Goal: Task Accomplishment & Management: Manage account settings

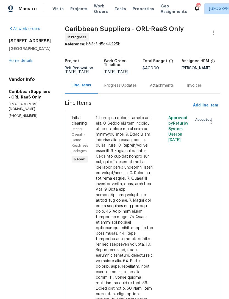
click at [77, 7] on span "Projects" at bounding box center [78, 8] width 17 height 5
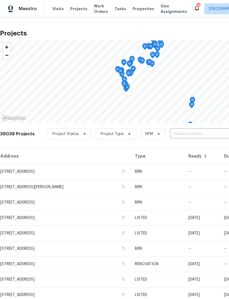
click at [186, 133] on input "text" at bounding box center [201, 134] width 63 height 9
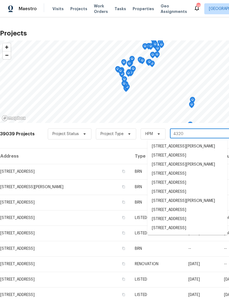
type input "4320 m"
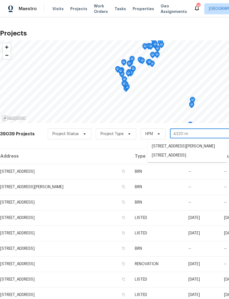
click at [194, 160] on li "4320 Meadowbrook Ave, Orlando, FL 32808" at bounding box center [188, 155] width 80 height 9
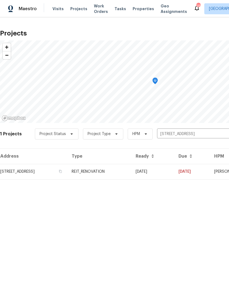
click at [131, 172] on td "REIT_RENOVATION" at bounding box center [99, 171] width 64 height 15
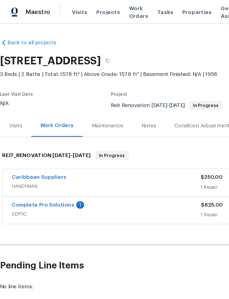
click at [77, 10] on span "Projects" at bounding box center [78, 8] width 17 height 5
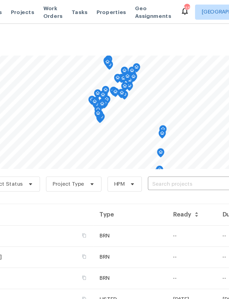
click at [170, 134] on input "text" at bounding box center [201, 134] width 63 height 9
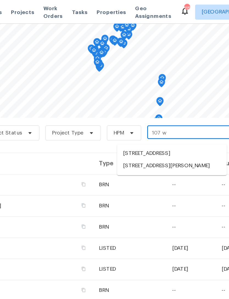
scroll to position [37, 0]
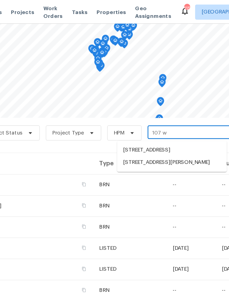
click at [170, 98] on input "107 w" at bounding box center [201, 97] width 63 height 9
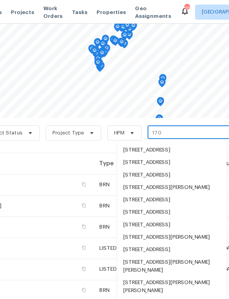
type input "170 w"
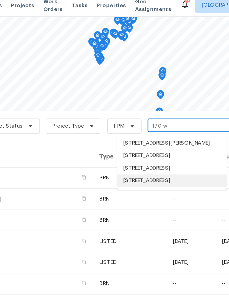
click at [148, 141] on li "[STREET_ADDRESS]" at bounding box center [188, 136] width 80 height 9
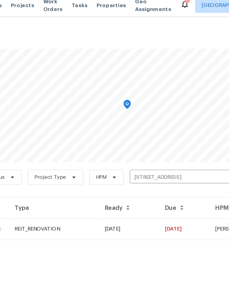
click at [134, 167] on td "08/11/25" at bounding box center [156, 171] width 44 height 15
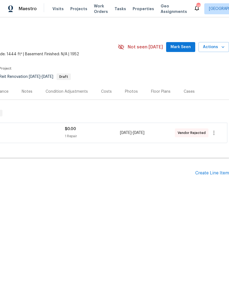
scroll to position [0, 81]
click at [214, 134] on icon "button" at bounding box center [214, 132] width 7 height 7
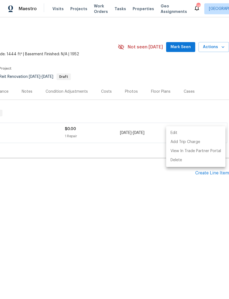
click at [182, 135] on li "Edit" at bounding box center [195, 132] width 59 height 9
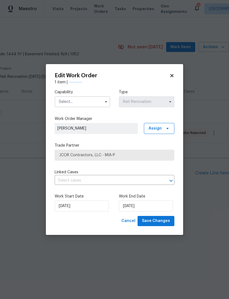
click at [88, 103] on input "text" at bounding box center [83, 101] width 56 height 11
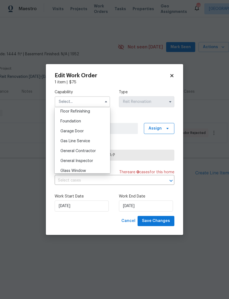
scroll to position [227, 0]
click at [95, 152] on div "General Contractor" at bounding box center [82, 150] width 53 height 10
type input "General Contractor"
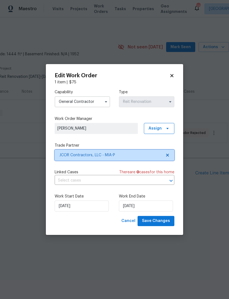
click at [129, 158] on span "JCOR Contractors, LLC - MIA-P" at bounding box center [115, 155] width 120 height 11
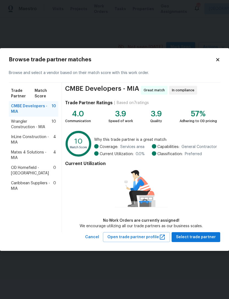
click at [35, 151] on span "Mates 4 Solutions - MIA" at bounding box center [32, 155] width 42 height 11
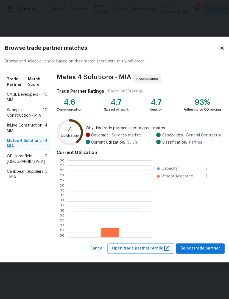
scroll to position [77, 85]
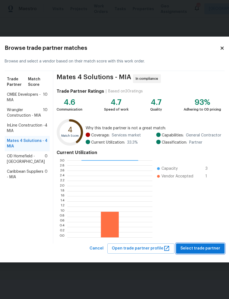
click at [207, 251] on span "Select trade partner" at bounding box center [201, 248] width 40 height 7
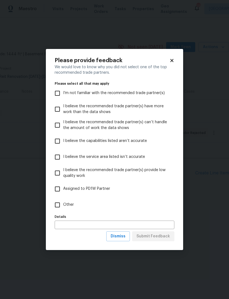
click at [59, 204] on input "Other" at bounding box center [58, 205] width 12 height 12
checkbox input "true"
click at [159, 236] on span "Submit Feedback" at bounding box center [154, 236] width 34 height 7
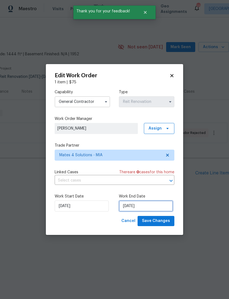
click at [144, 207] on input "[DATE]" at bounding box center [146, 205] width 54 height 11
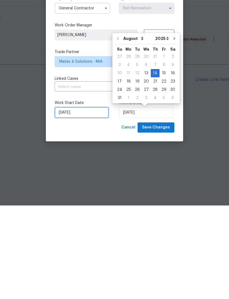
click at [82, 200] on input "8/13/2025" at bounding box center [82, 205] width 54 height 11
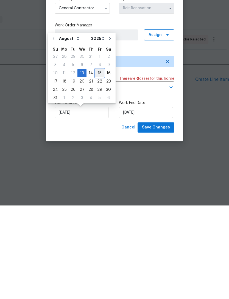
click at [96, 163] on div "15" at bounding box center [99, 167] width 9 height 8
type input "[DATE]"
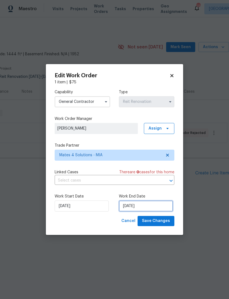
click at [147, 207] on input "[DATE]" at bounding box center [146, 205] width 54 height 11
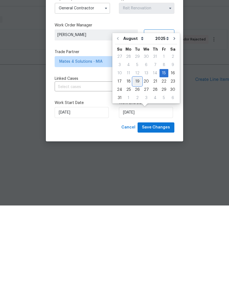
click at [135, 171] on div "19" at bounding box center [137, 175] width 9 height 8
type input "[DATE]"
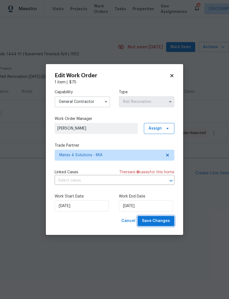
click at [166, 223] on span "Save Changes" at bounding box center [156, 220] width 28 height 7
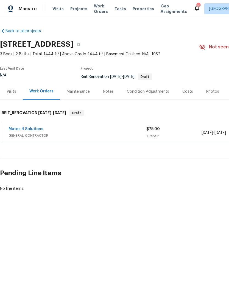
click at [128, 134] on span "GENERAL_CONTRACTOR" at bounding box center [78, 135] width 138 height 5
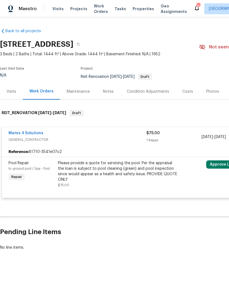
click at [112, 173] on div "Please provide a quote for servicing the pool. Per the appraisal the loan is su…" at bounding box center [118, 171] width 120 height 22
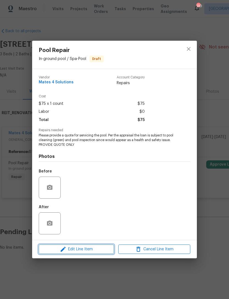
click at [89, 247] on span "Edit Line Item" at bounding box center [76, 249] width 72 height 7
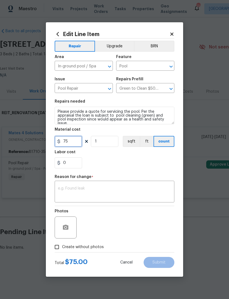
click at [75, 142] on input "75" at bounding box center [68, 141] width 27 height 11
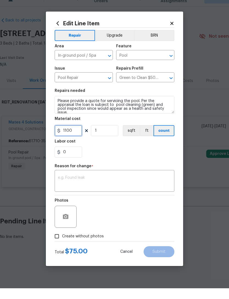
type input "1100"
click at [123, 186] on textarea at bounding box center [114, 192] width 113 height 12
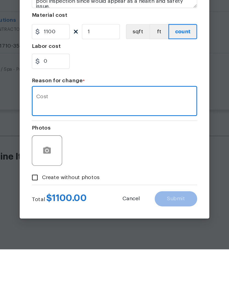
type textarea "Cost"
click at [65, 227] on circle "button" at bounding box center [66, 228] width 2 height 2
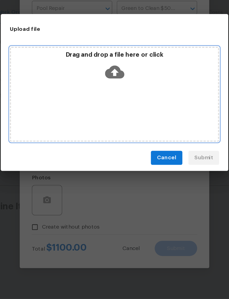
click at [108, 130] on icon at bounding box center [115, 134] width 14 height 9
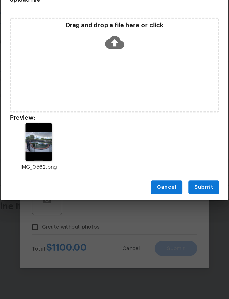
click at [173, 215] on span "Submit" at bounding box center [179, 218] width 13 height 7
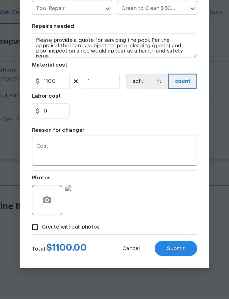
click at [153, 260] on span "Submit" at bounding box center [159, 262] width 13 height 4
type input "75"
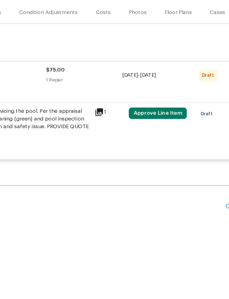
scroll to position [0, 81]
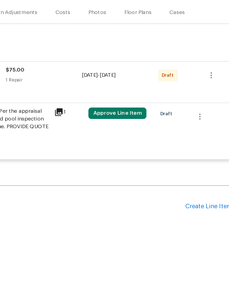
click at [125, 160] on button "Approve Line Item" at bounding box center [146, 164] width 42 height 8
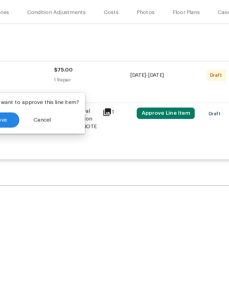
scroll to position [0, 36]
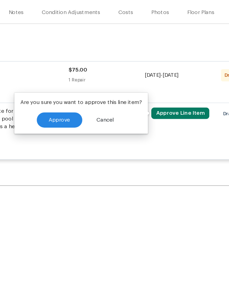
click at [96, 167] on span "Approve" at bounding box center [103, 169] width 15 height 4
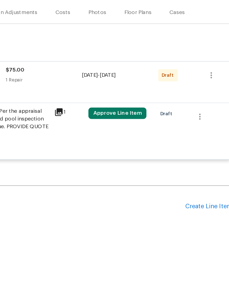
scroll to position [0, 81]
click at [214, 135] on icon "button" at bounding box center [214, 137] width 1 height 4
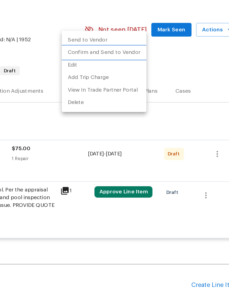
click at [101, 59] on li "Confirm and Send to Vendor" at bounding box center [131, 63] width 61 height 9
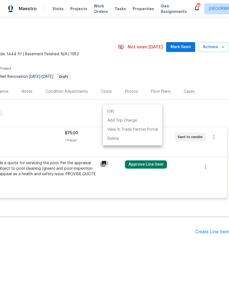
click at [187, 208] on div at bounding box center [114, 149] width 229 height 299
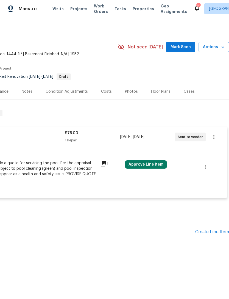
click at [155, 164] on button "Approve Line Item" at bounding box center [146, 164] width 42 height 8
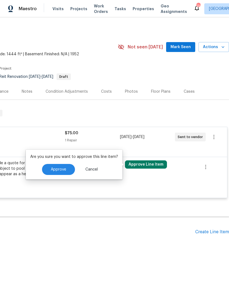
click at [62, 170] on span "Approve" at bounding box center [58, 169] width 15 height 4
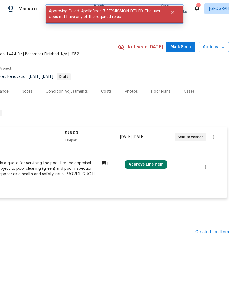
click at [173, 13] on icon "Close" at bounding box center [173, 12] width 4 height 4
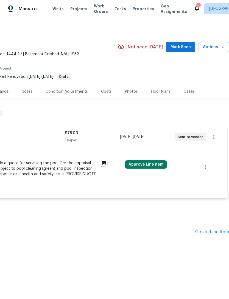
click at [94, 7] on span "Work Orders" at bounding box center [101, 8] width 14 height 11
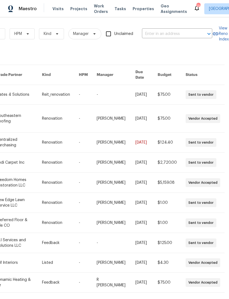
scroll to position [0, 90]
click at [181, 34] on input "text" at bounding box center [169, 34] width 55 height 9
type input "170 w"
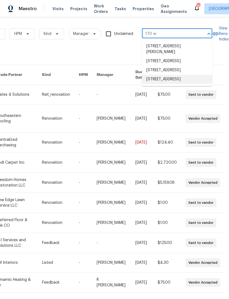
click at [183, 84] on li "[STREET_ADDRESS]" at bounding box center [177, 79] width 70 height 9
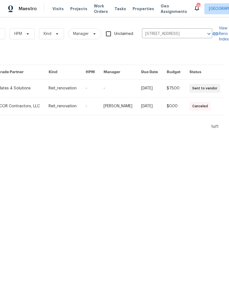
click at [127, 91] on link at bounding box center [123, 88] width 38 height 18
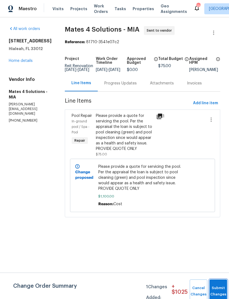
click at [217, 288] on button "Submit Changes" at bounding box center [219, 291] width 18 height 24
